Goal: Navigation & Orientation: Find specific page/section

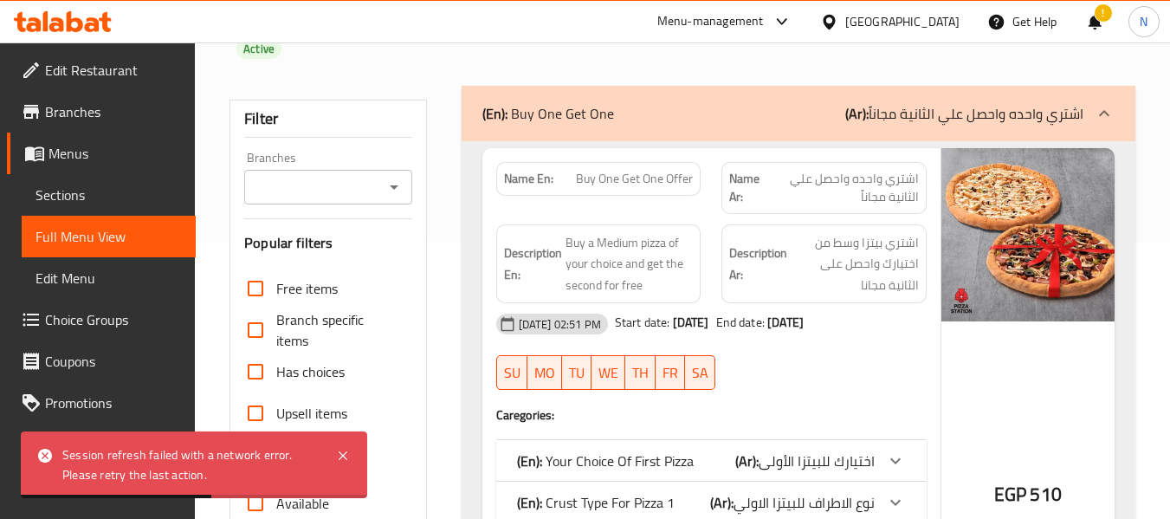
click at [932, 23] on div "[GEOGRAPHIC_DATA]" at bounding box center [902, 21] width 114 height 19
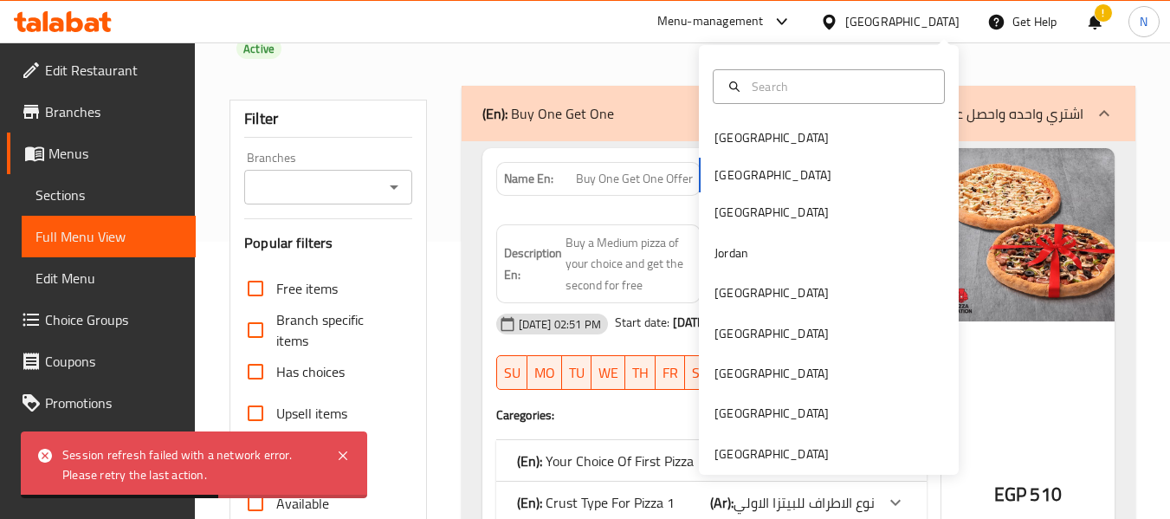
scroll to position [124, 0]
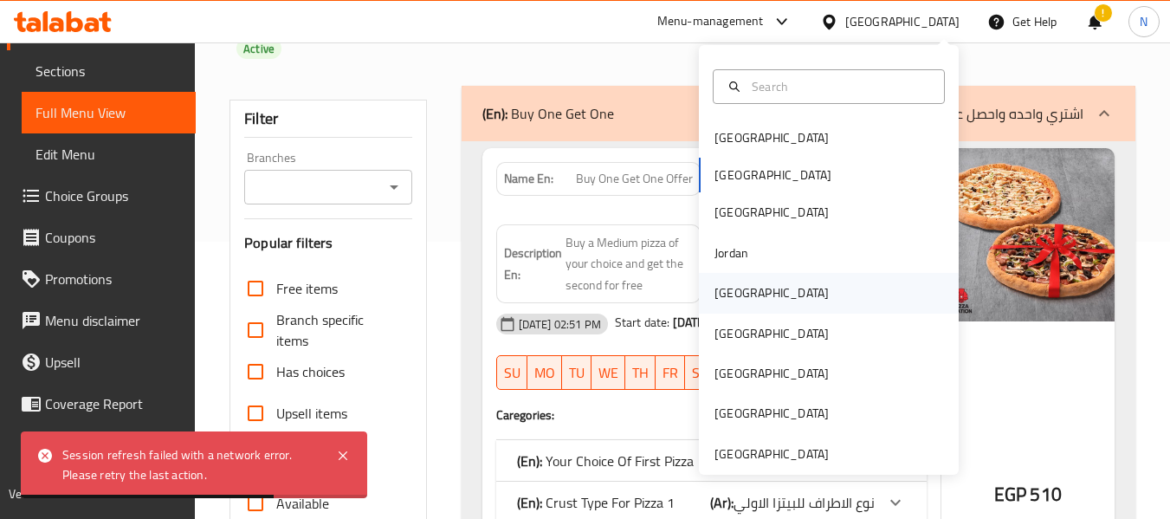
click at [725, 294] on div "[GEOGRAPHIC_DATA]" at bounding box center [771, 292] width 114 height 19
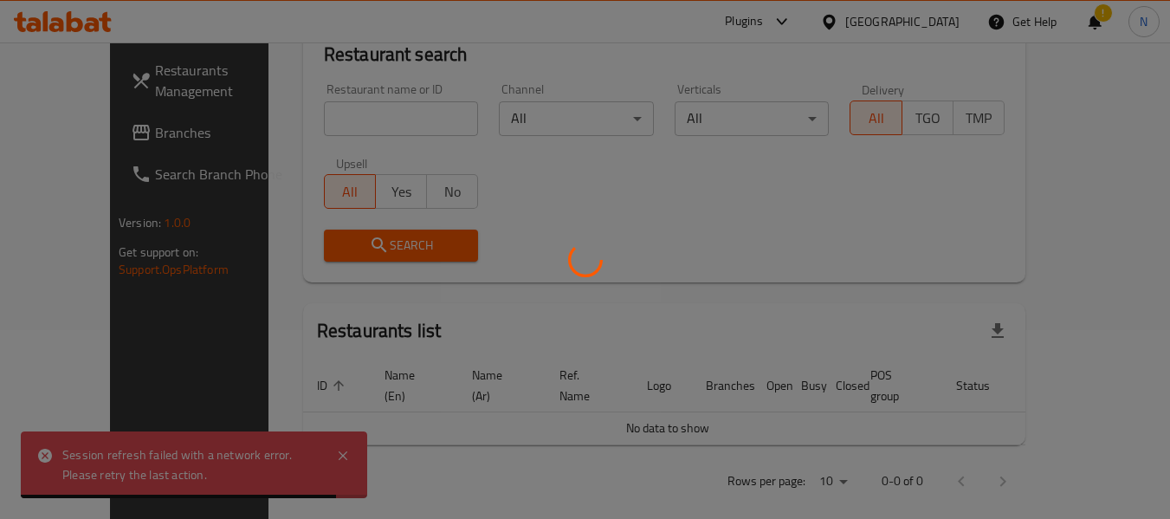
scroll to position [277, 0]
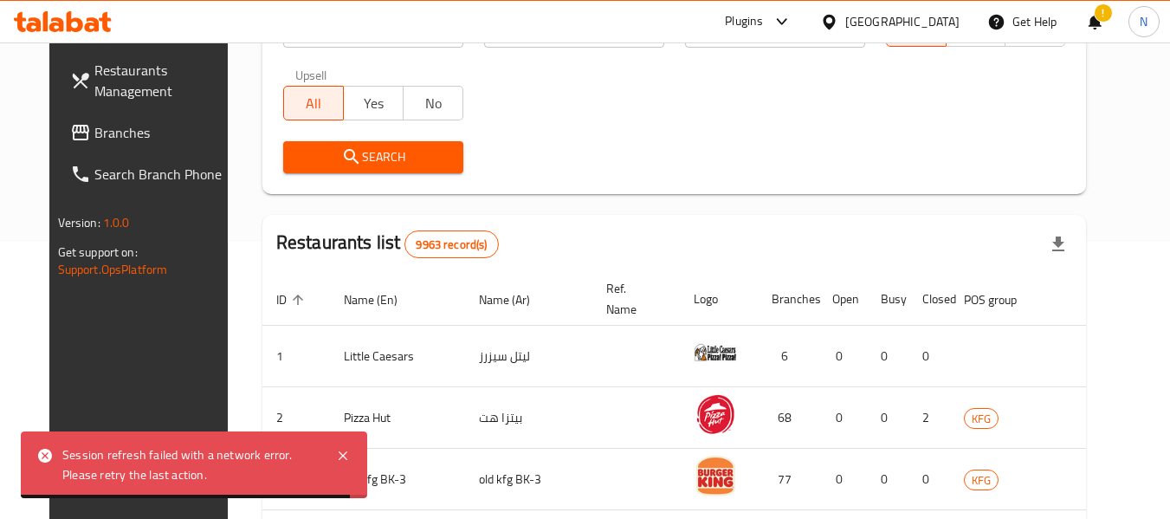
click at [108, 145] on div "Restaurants Management Branches Search Branch Phone Version: 1.0.0 Get support …" at bounding box center [585, 357] width 1072 height 1184
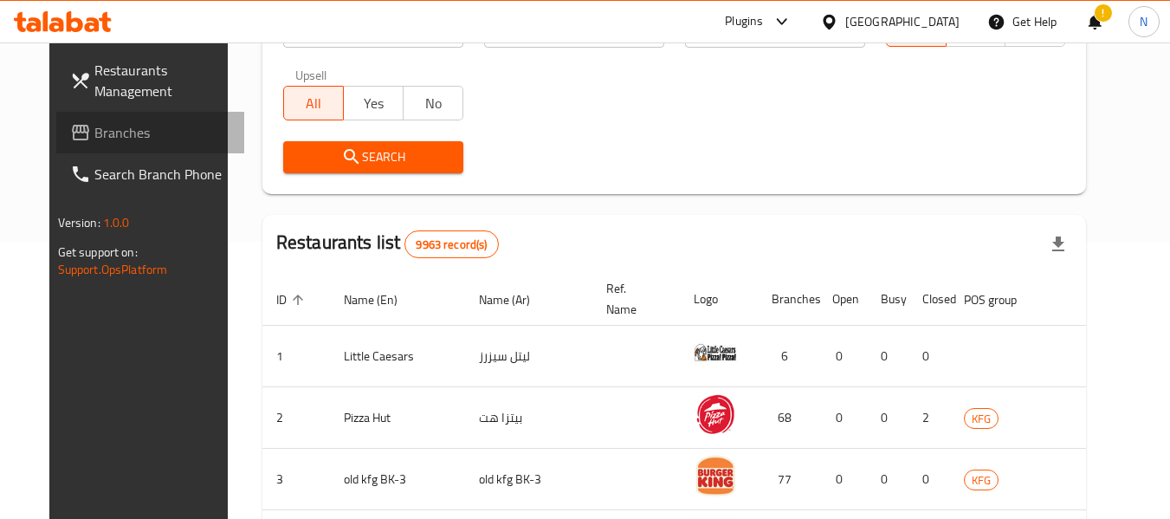
click at [108, 145] on link "Branches" at bounding box center [150, 133] width 189 height 42
